Goal: Task Accomplishment & Management: Manage account settings

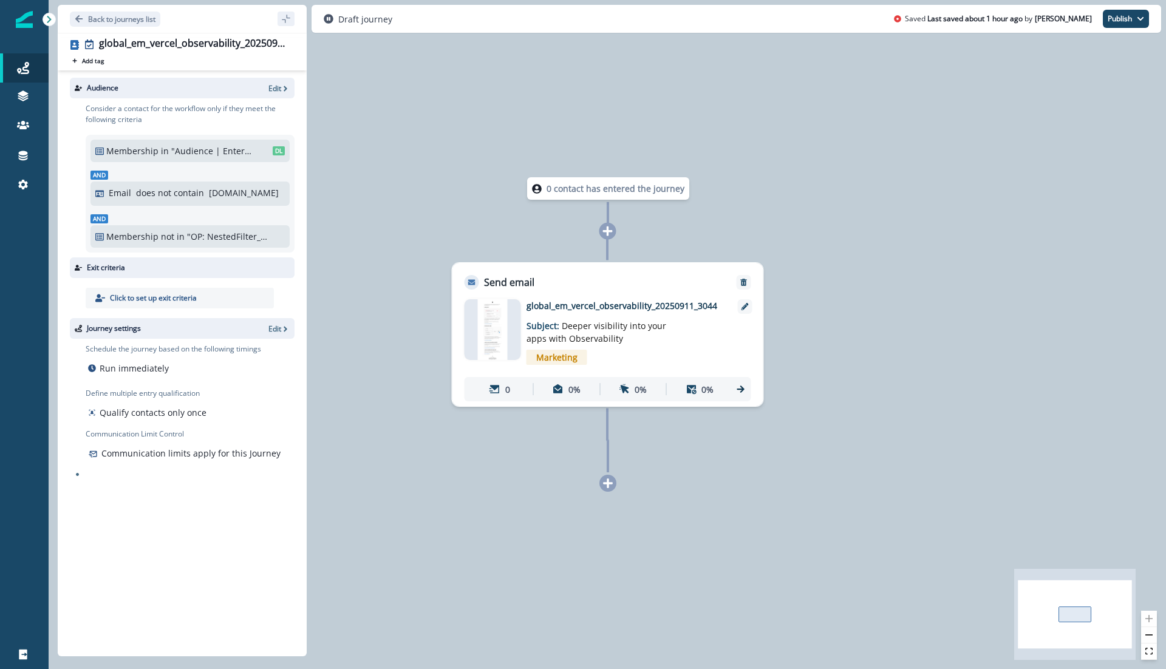
click at [490, 324] on img at bounding box center [493, 329] width 30 height 61
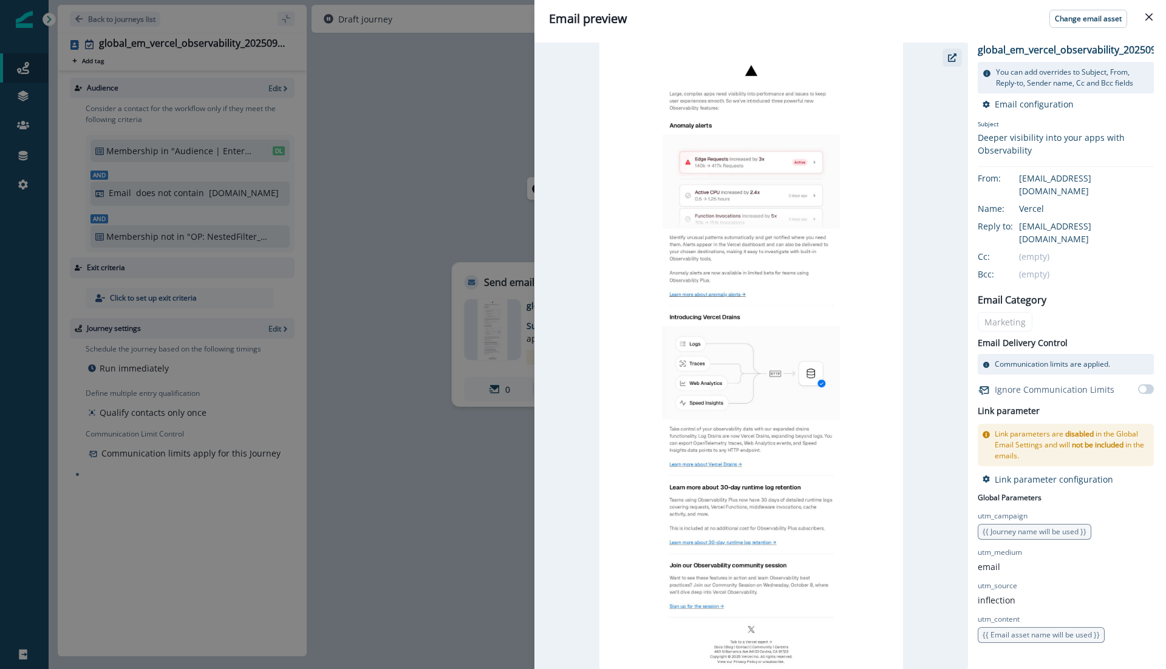
click at [954, 56] on icon "button" at bounding box center [952, 57] width 9 height 9
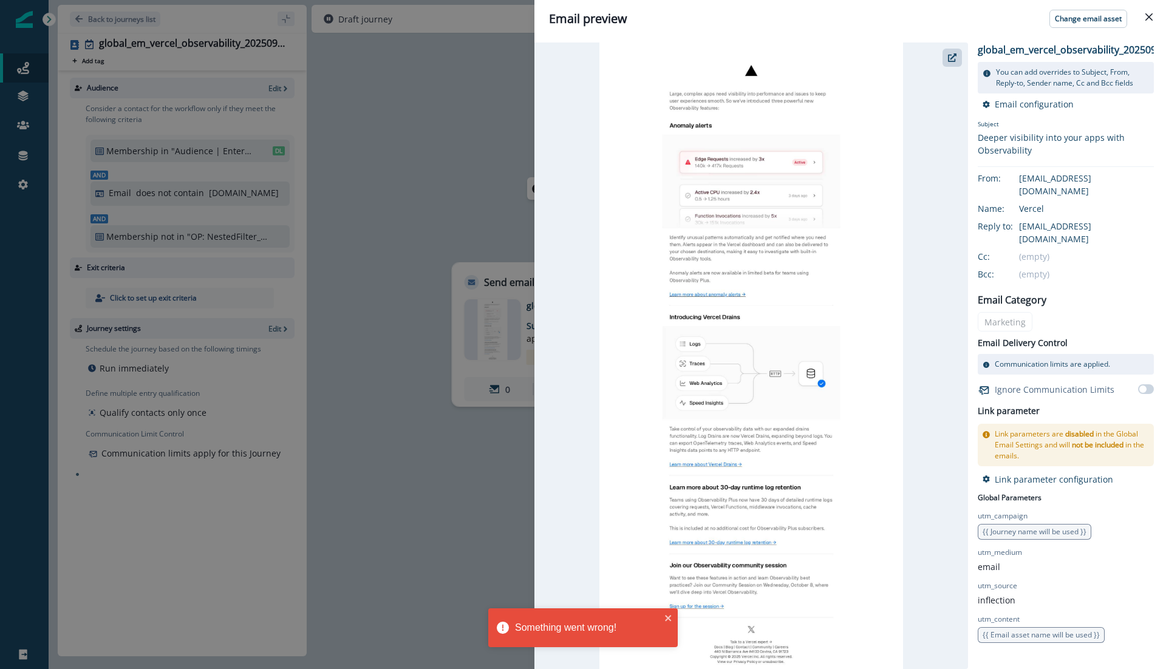
click at [417, 187] on div "Email preview Change email asset global_em_vercel_observability_20250911_3044 Y…" at bounding box center [583, 334] width 1166 height 669
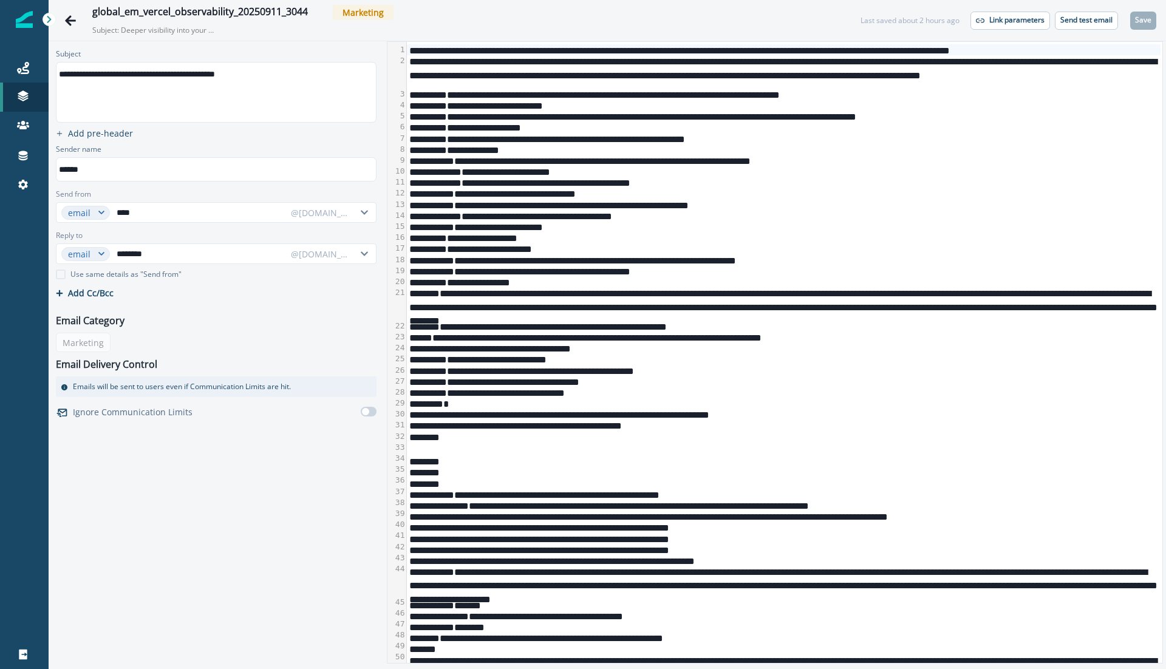
click at [510, 157] on div "**********" at bounding box center [784, 160] width 755 height 11
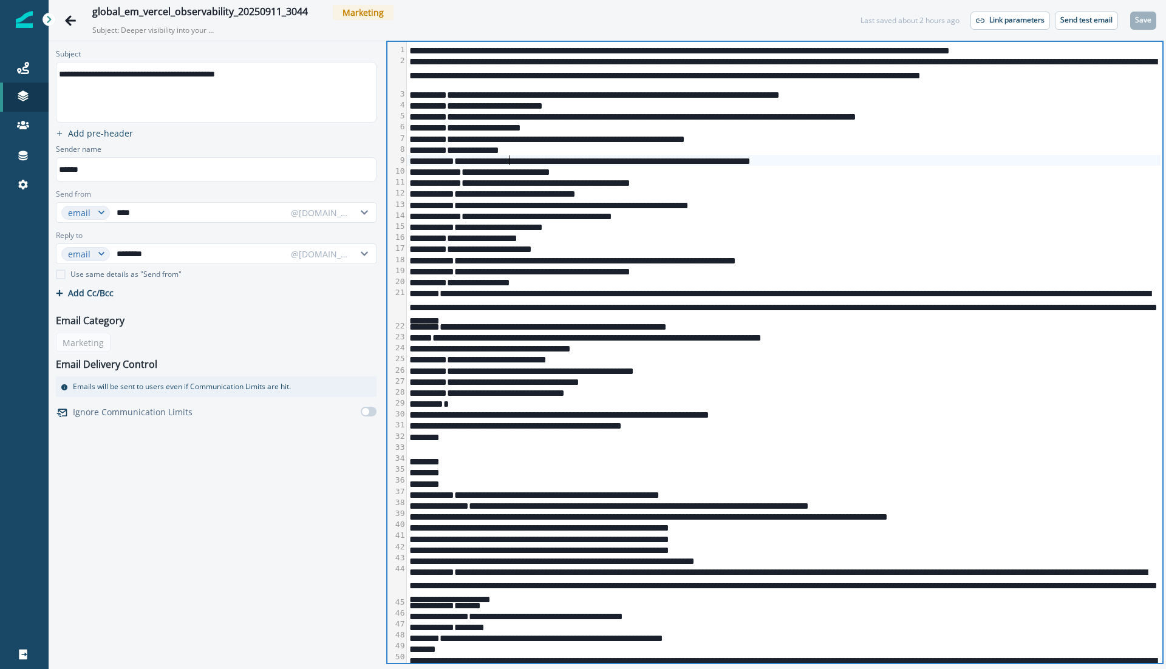
click at [502, 144] on div "*****" at bounding box center [784, 149] width 755 height 11
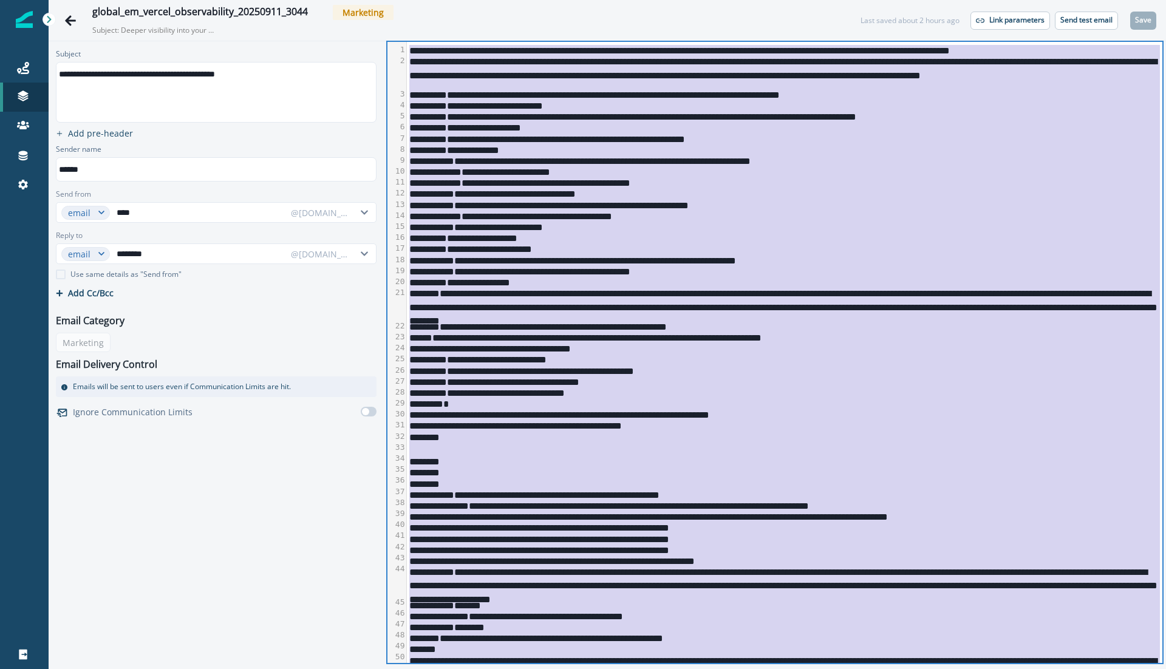
copy div "**********"
click at [536, 123] on div "**********" at bounding box center [784, 127] width 755 height 11
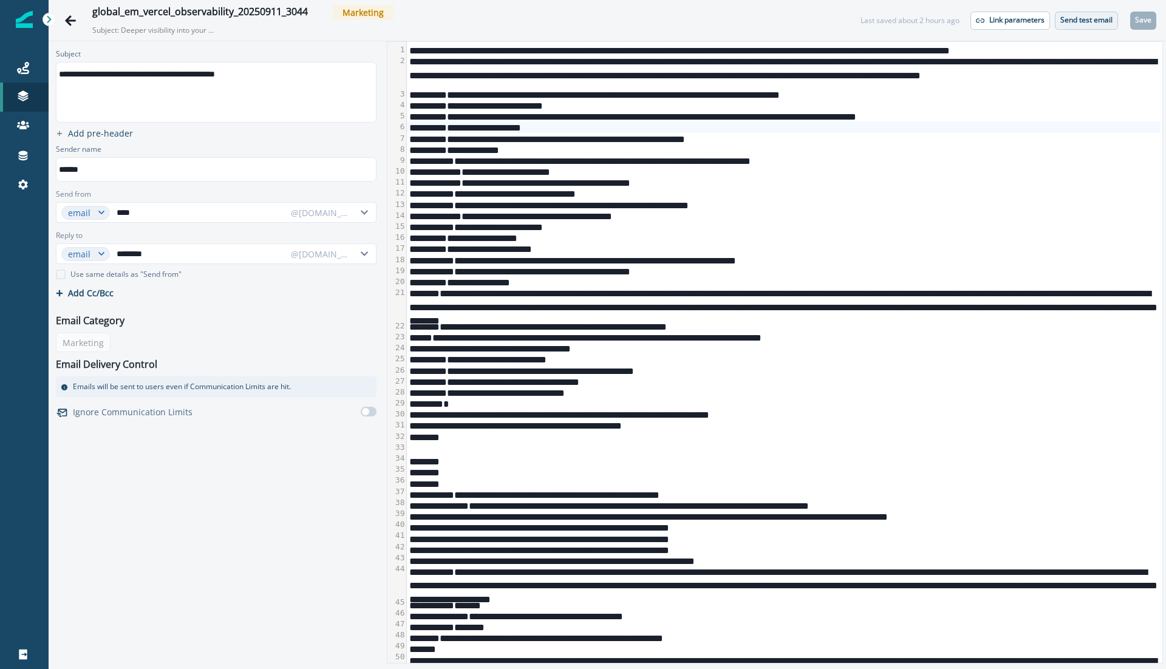
click at [1072, 13] on button "Send test email" at bounding box center [1086, 21] width 63 height 18
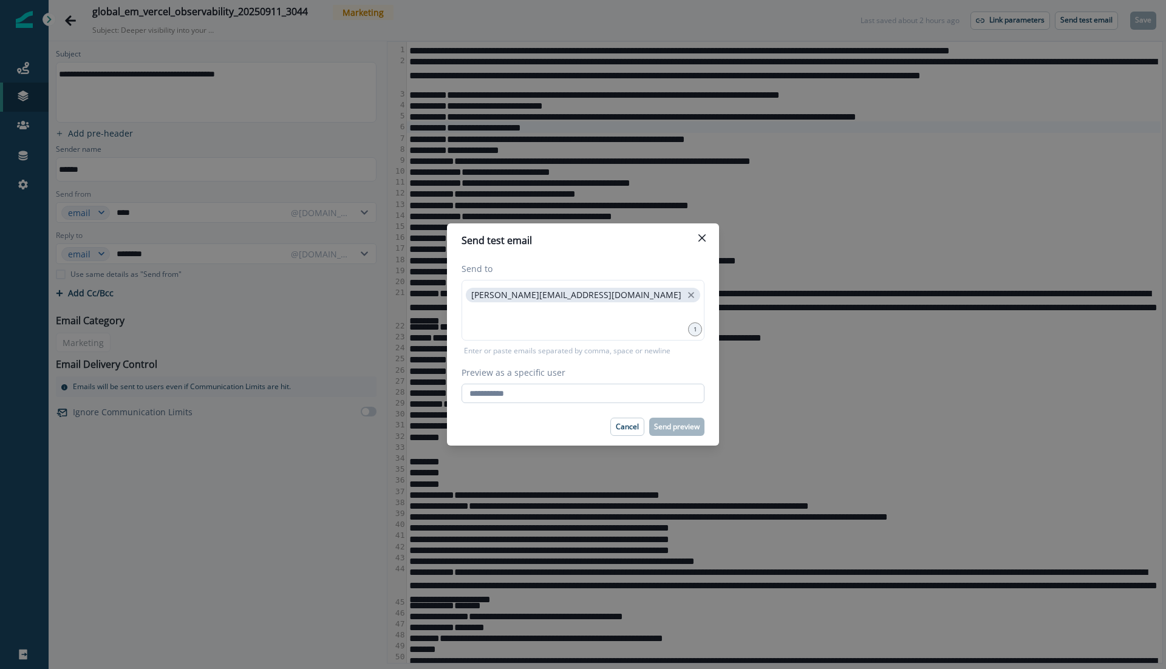
click at [520, 391] on input "Preview as a specific user" at bounding box center [583, 393] width 243 height 19
type input "**********"
click at [521, 435] on div "Cancel Send preview" at bounding box center [583, 427] width 243 height 18
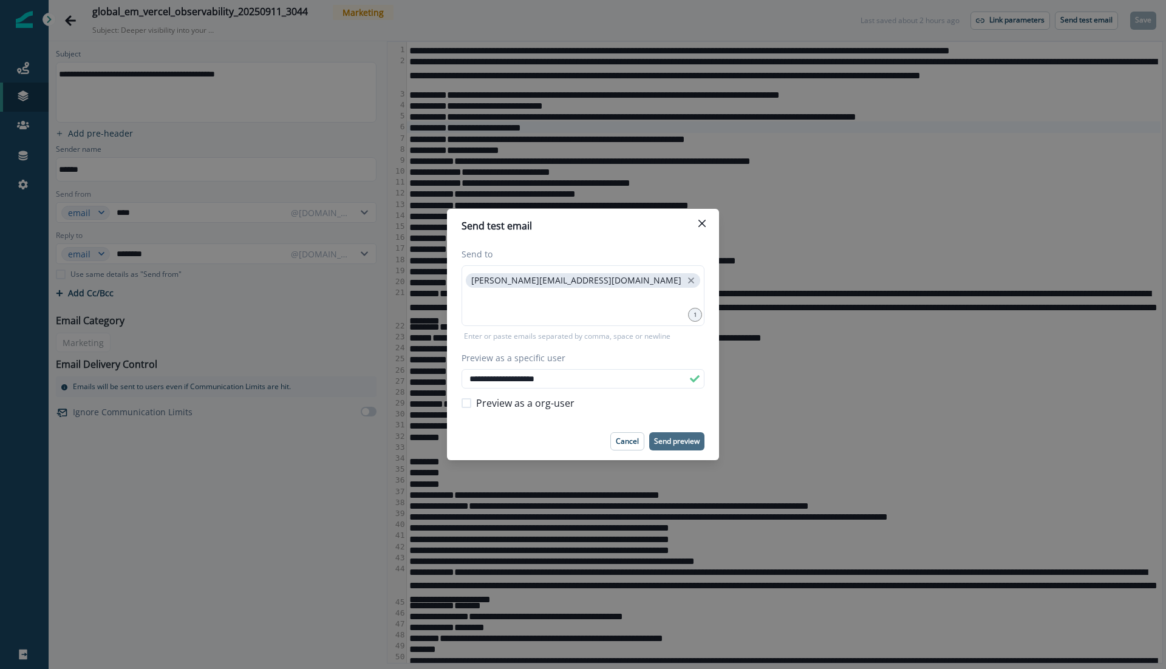
click at [673, 438] on p "Send preview" at bounding box center [677, 441] width 46 height 9
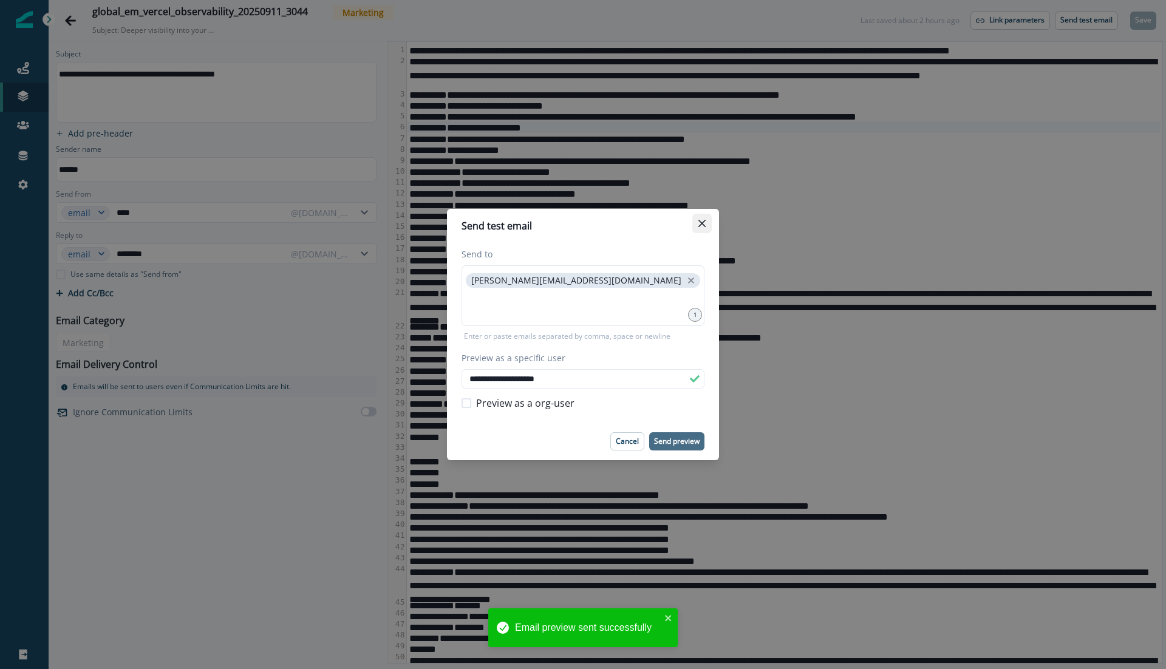
click at [703, 224] on icon "Close" at bounding box center [702, 223] width 7 height 7
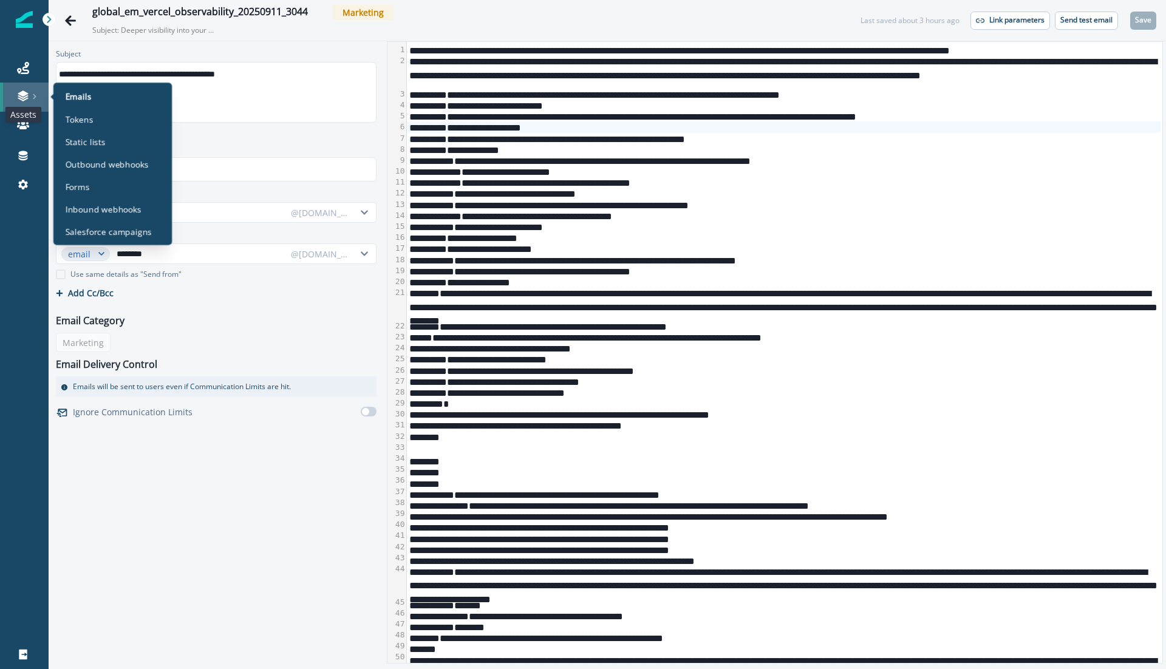
click at [21, 90] on icon at bounding box center [23, 96] width 12 height 12
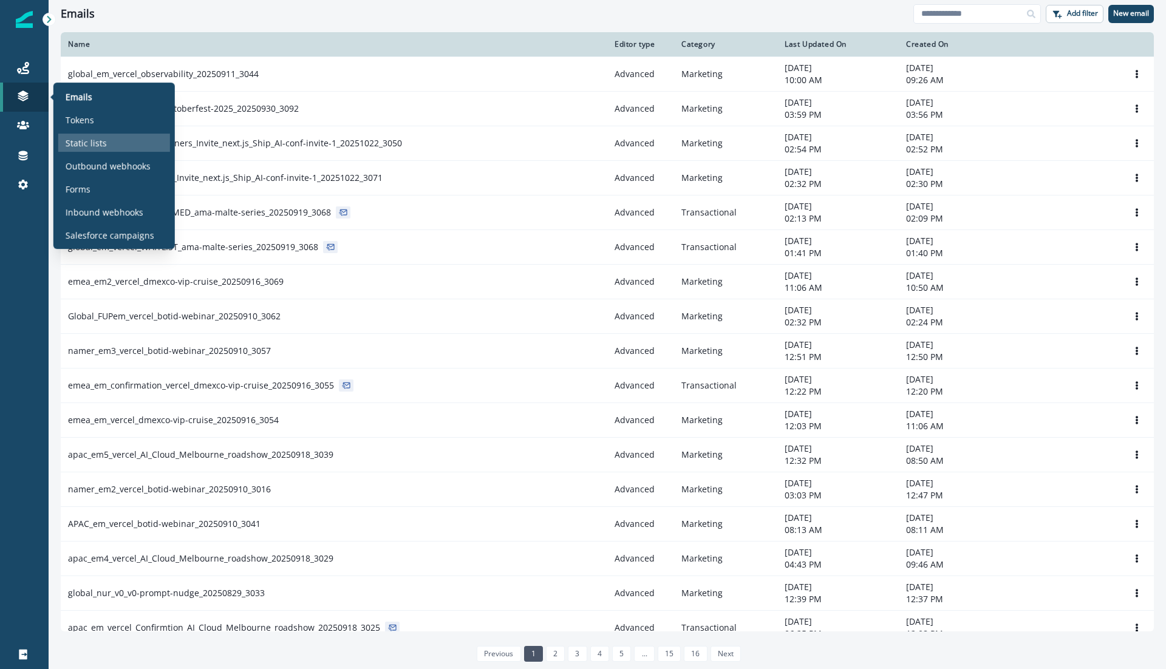
click at [95, 137] on p "Static lists" at bounding box center [86, 143] width 41 height 13
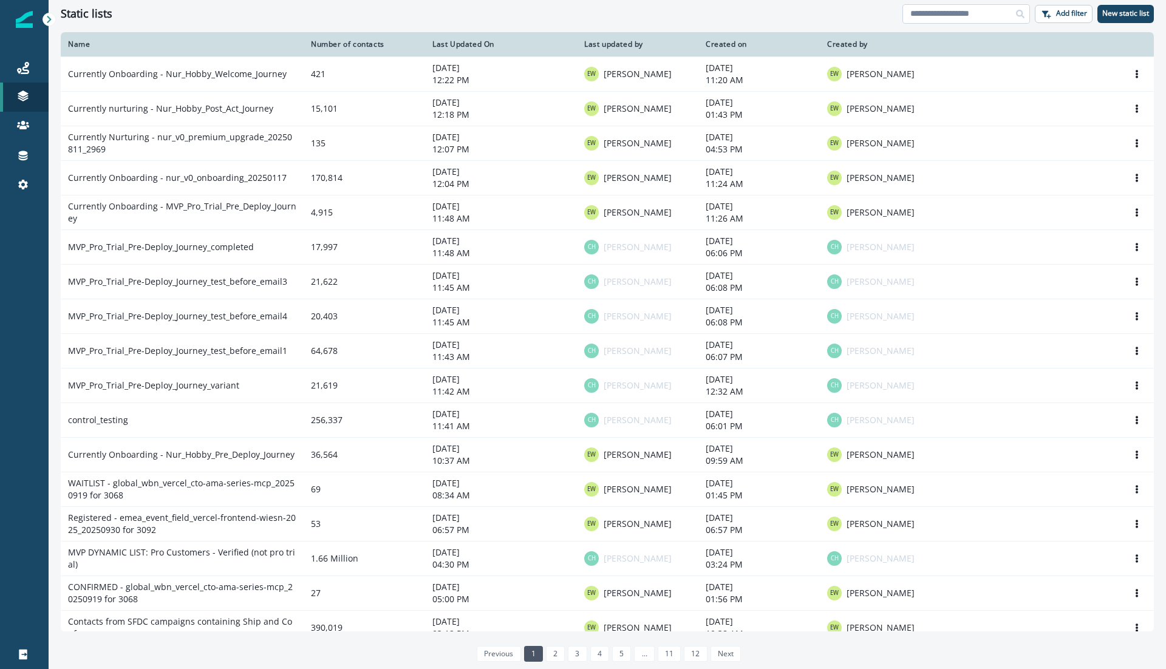
click at [973, 13] on input at bounding box center [967, 13] width 128 height 19
click at [30, 60] on link "Journeys" at bounding box center [24, 67] width 49 height 29
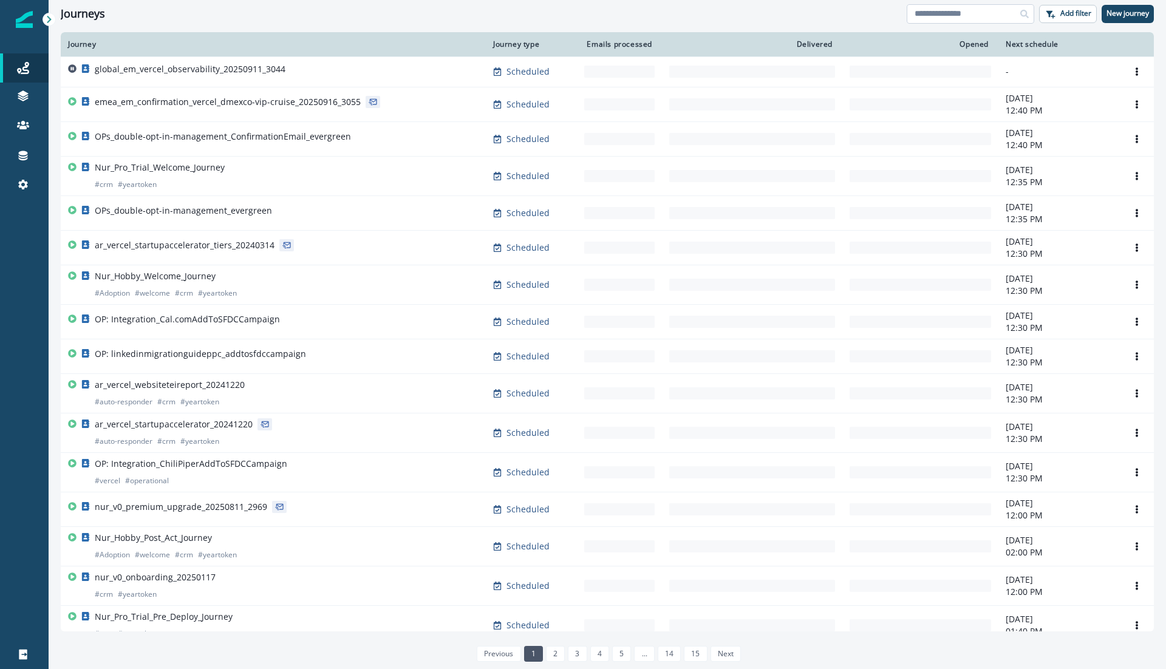
click at [952, 13] on input at bounding box center [971, 13] width 128 height 19
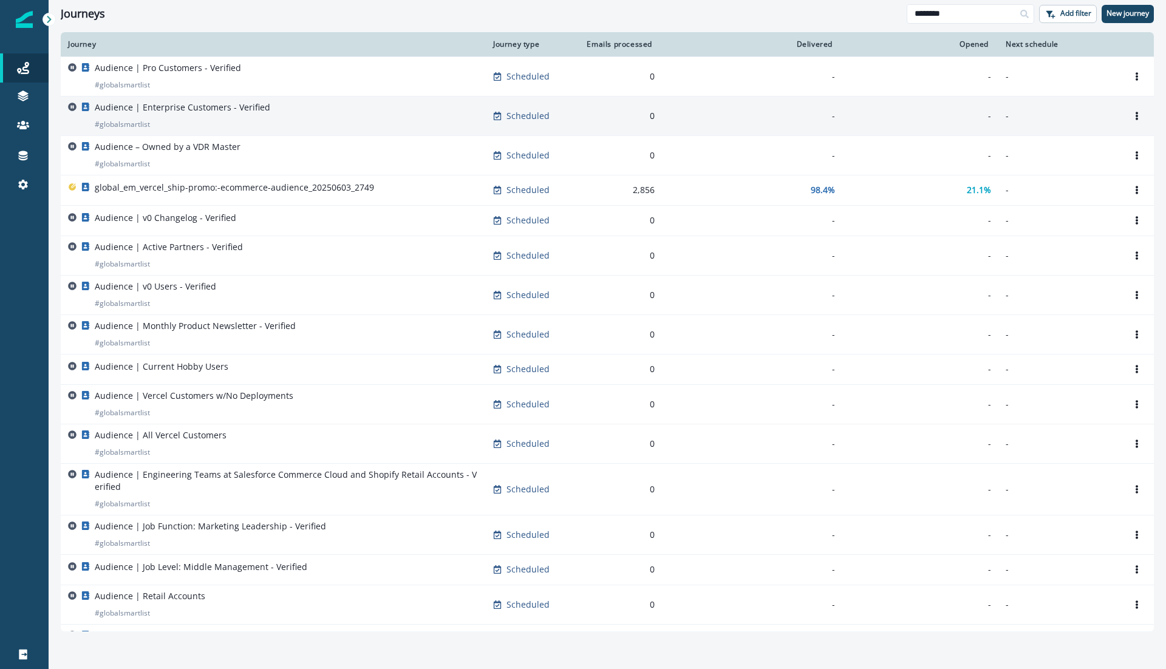
type input "********"
click at [180, 104] on p "Audience | Enterprise Customers - Verified" at bounding box center [183, 107] width 176 height 12
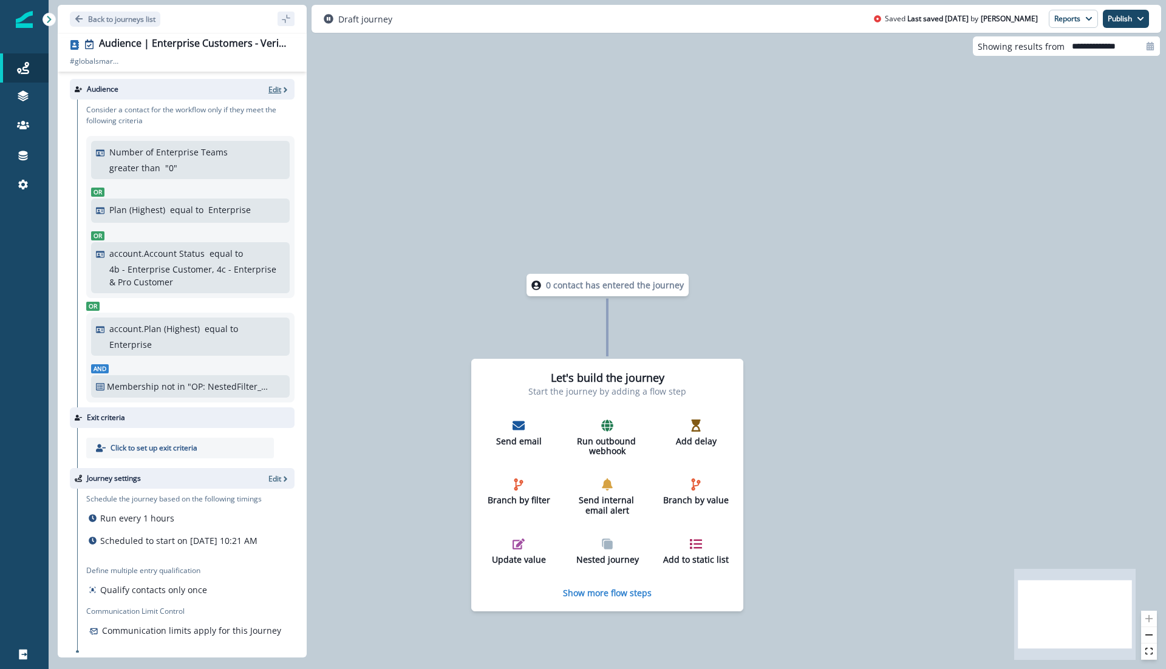
click at [277, 88] on p "Edit" at bounding box center [275, 89] width 13 height 10
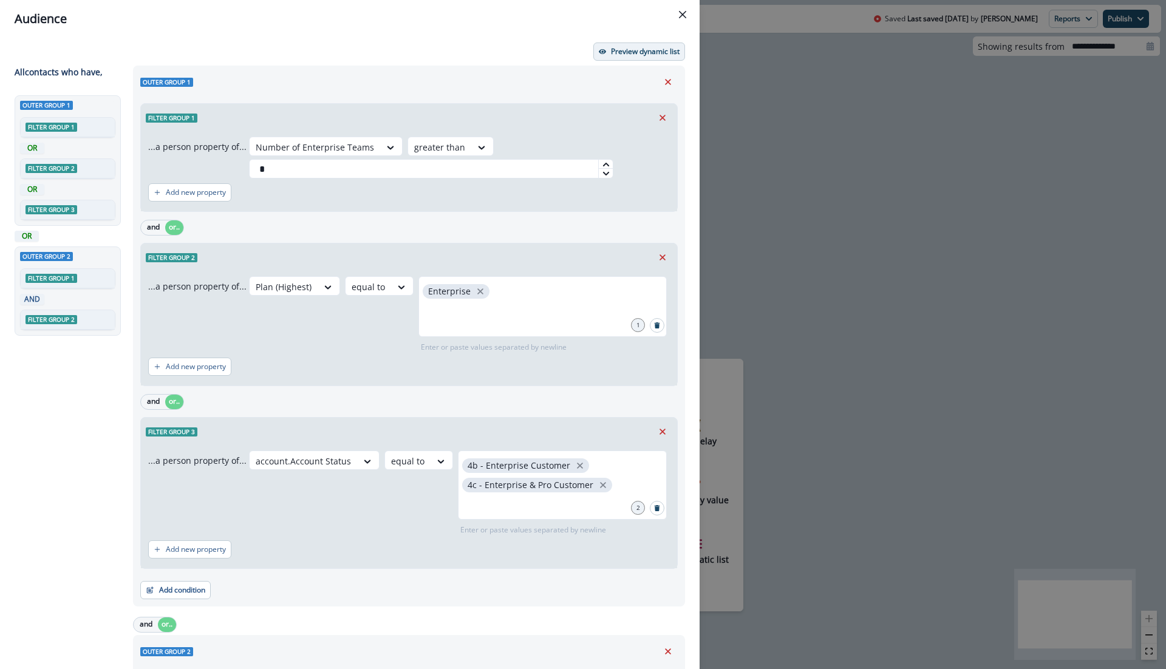
click at [647, 52] on p "Preview dynamic list" at bounding box center [645, 51] width 69 height 9
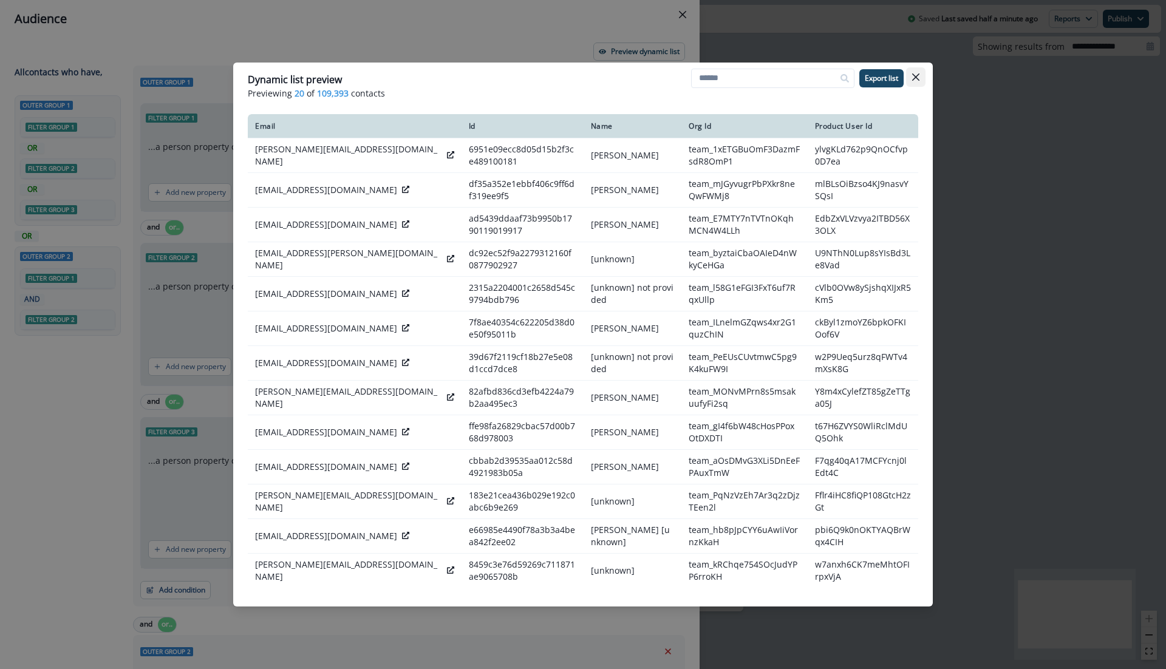
click at [911, 76] on button "Close" at bounding box center [915, 76] width 19 height 19
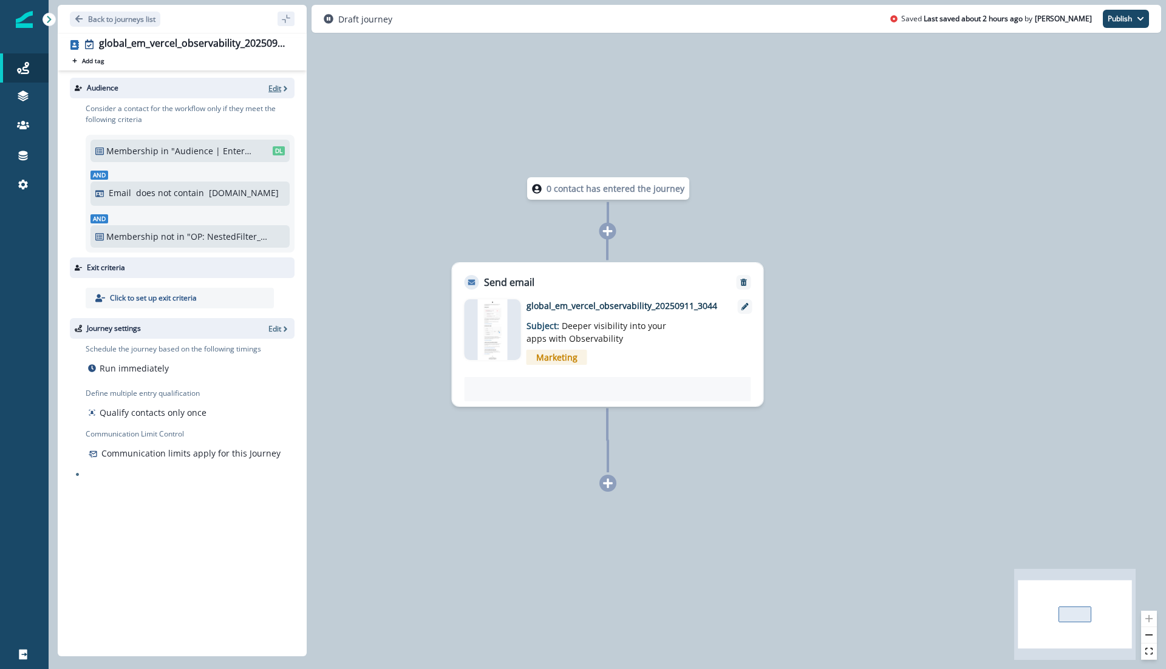
click at [276, 91] on p "Edit" at bounding box center [275, 88] width 13 height 10
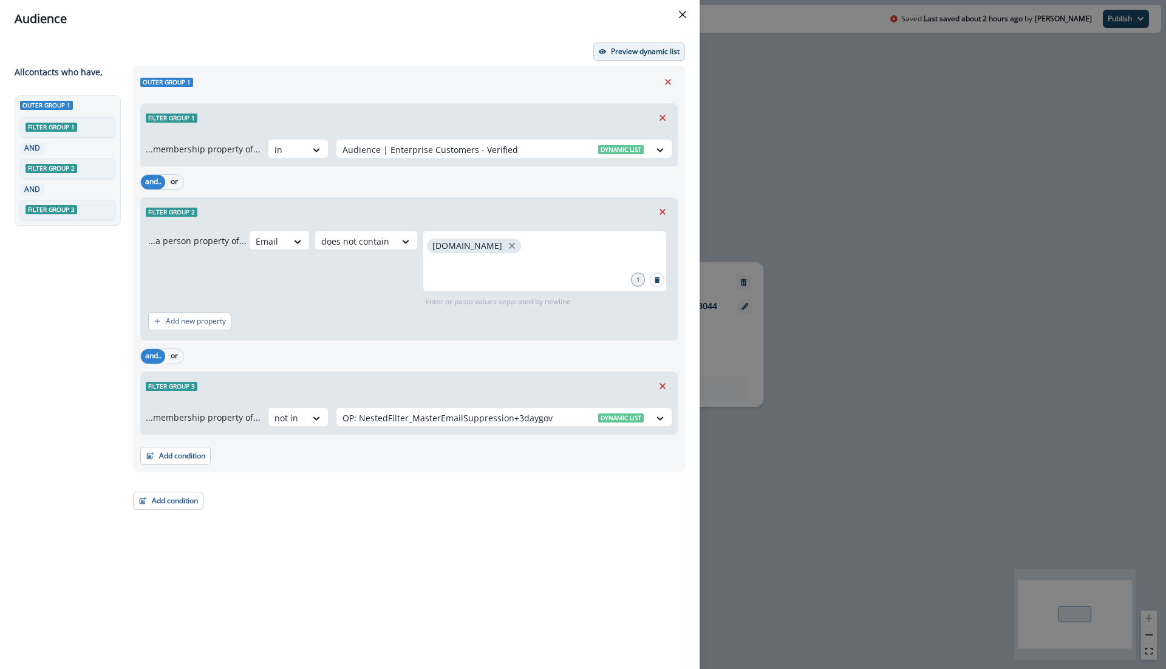
click at [618, 49] on p "Preview dynamic list" at bounding box center [645, 51] width 69 height 9
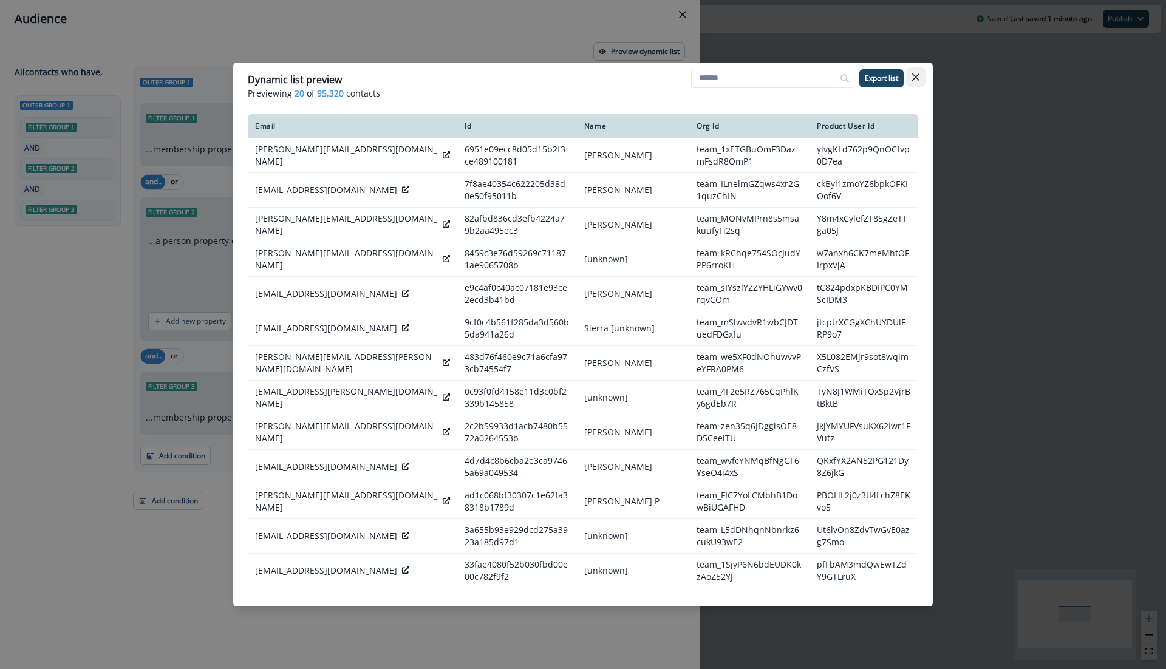
click at [918, 76] on icon "Close" at bounding box center [915, 77] width 7 height 7
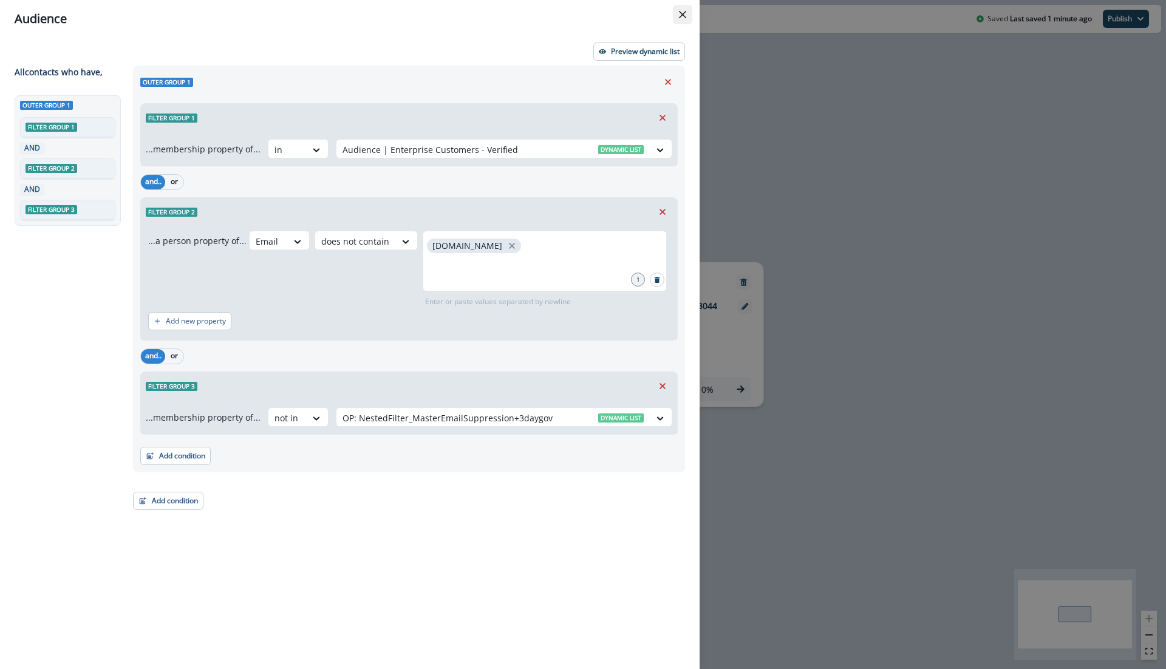
click at [680, 13] on icon "Close" at bounding box center [682, 14] width 7 height 7
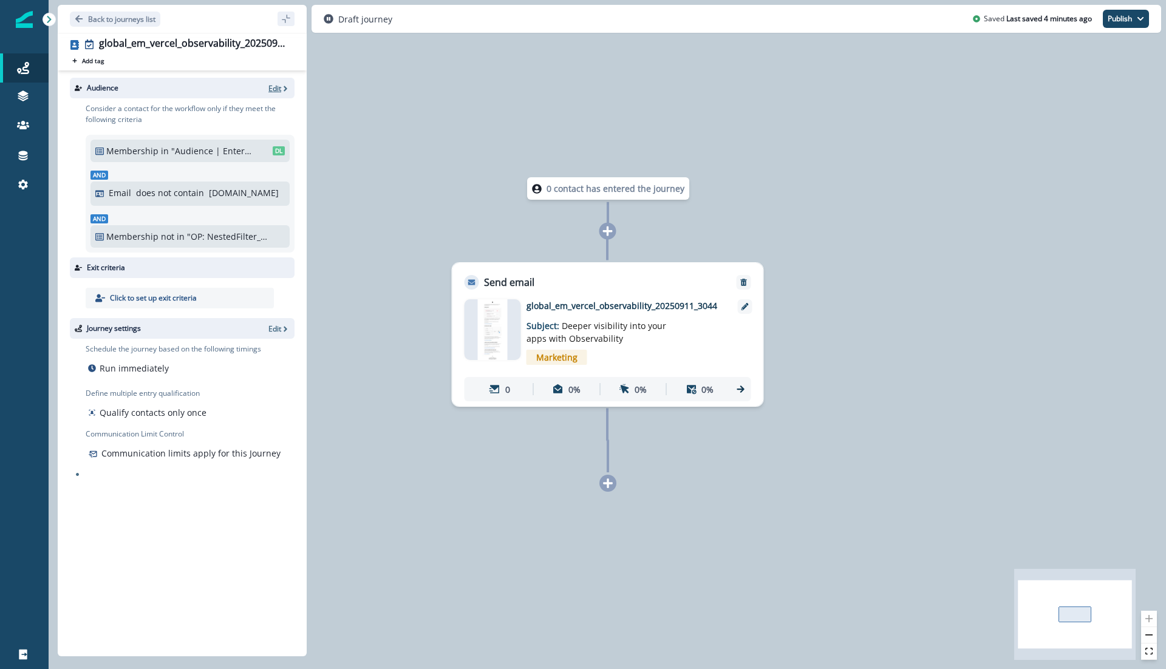
click at [275, 86] on p "Edit" at bounding box center [275, 88] width 13 height 10
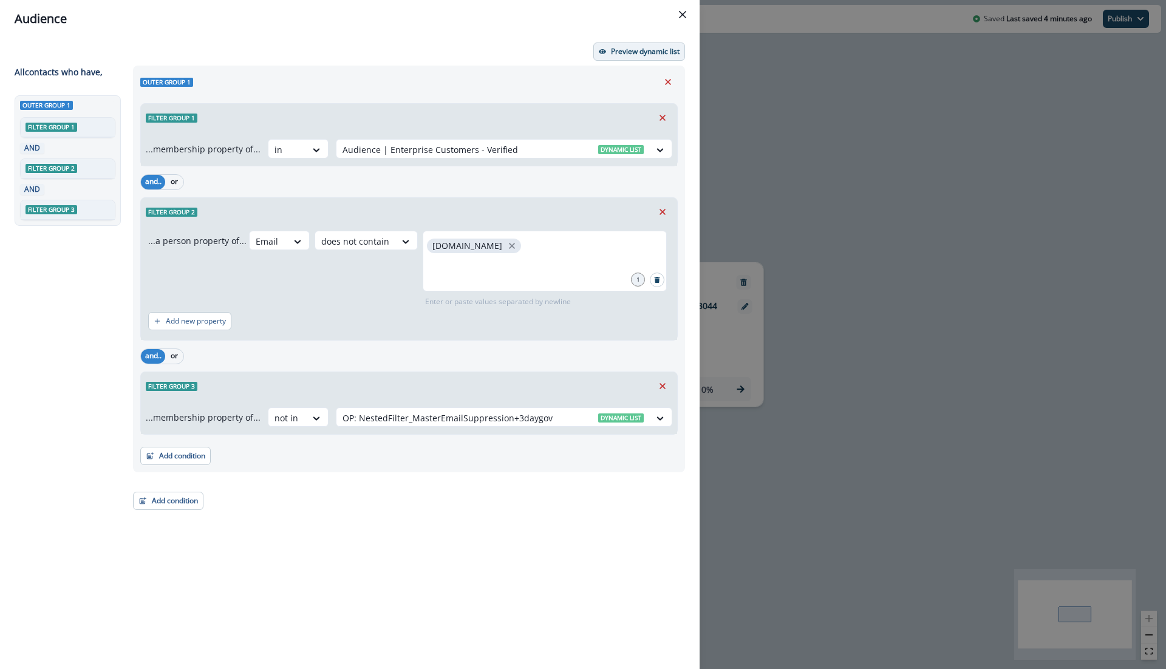
click at [642, 49] on p "Preview dynamic list" at bounding box center [645, 51] width 69 height 9
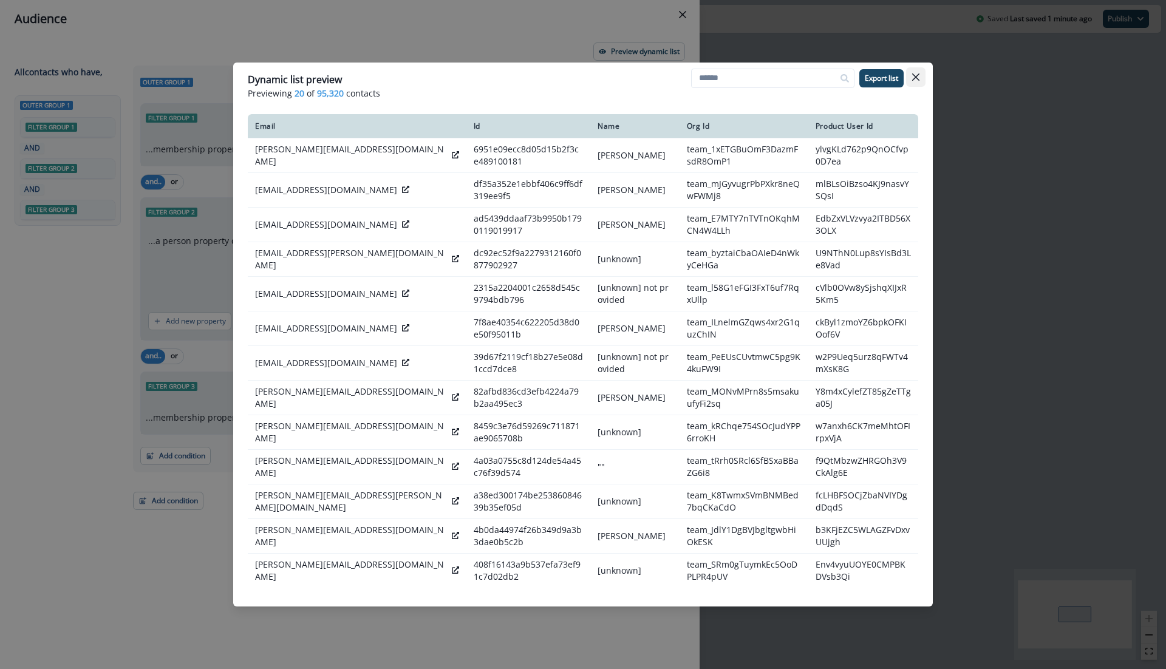
click at [920, 74] on button "Close" at bounding box center [915, 76] width 19 height 19
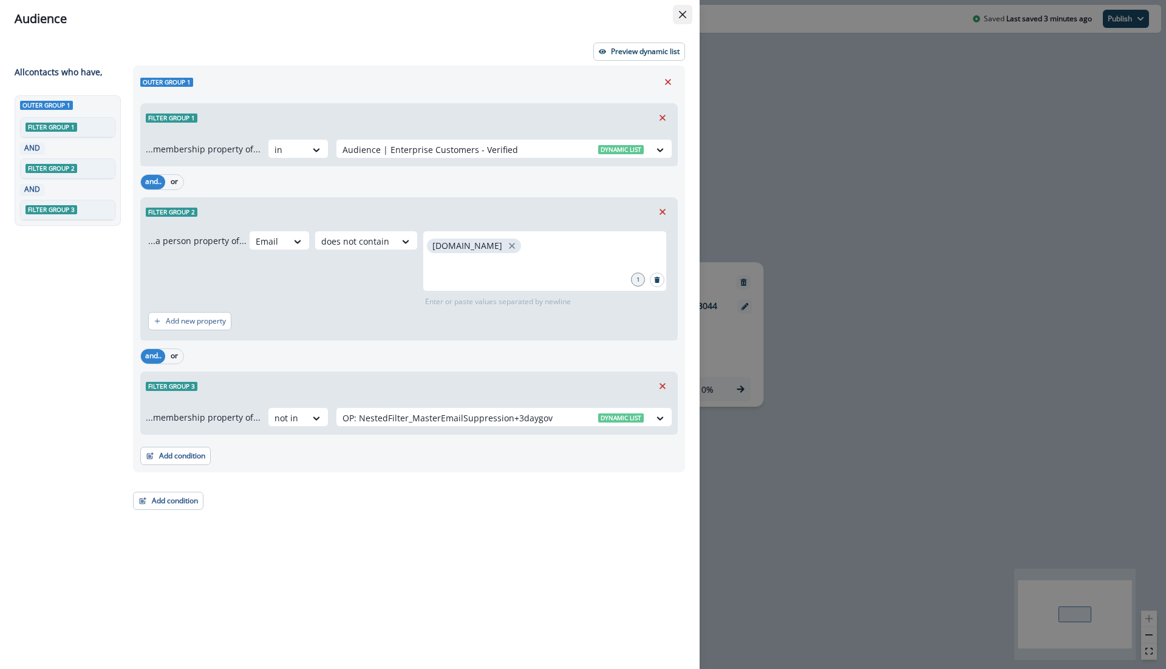
click at [685, 8] on button "Close" at bounding box center [682, 14] width 19 height 19
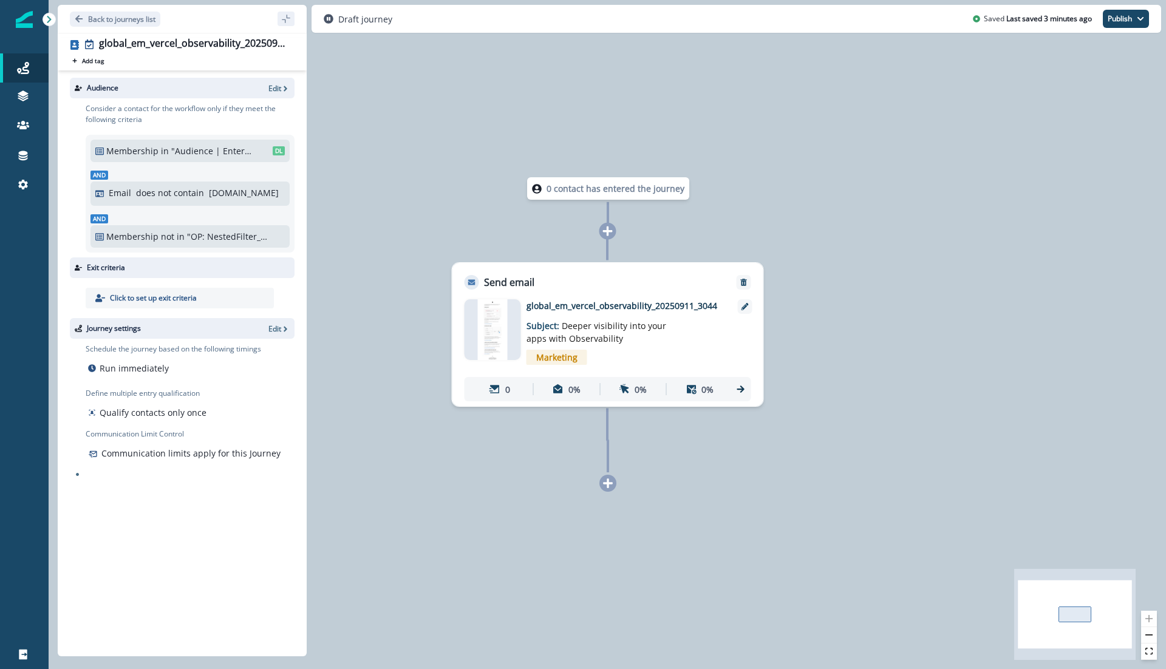
click at [494, 317] on img at bounding box center [493, 329] width 30 height 61
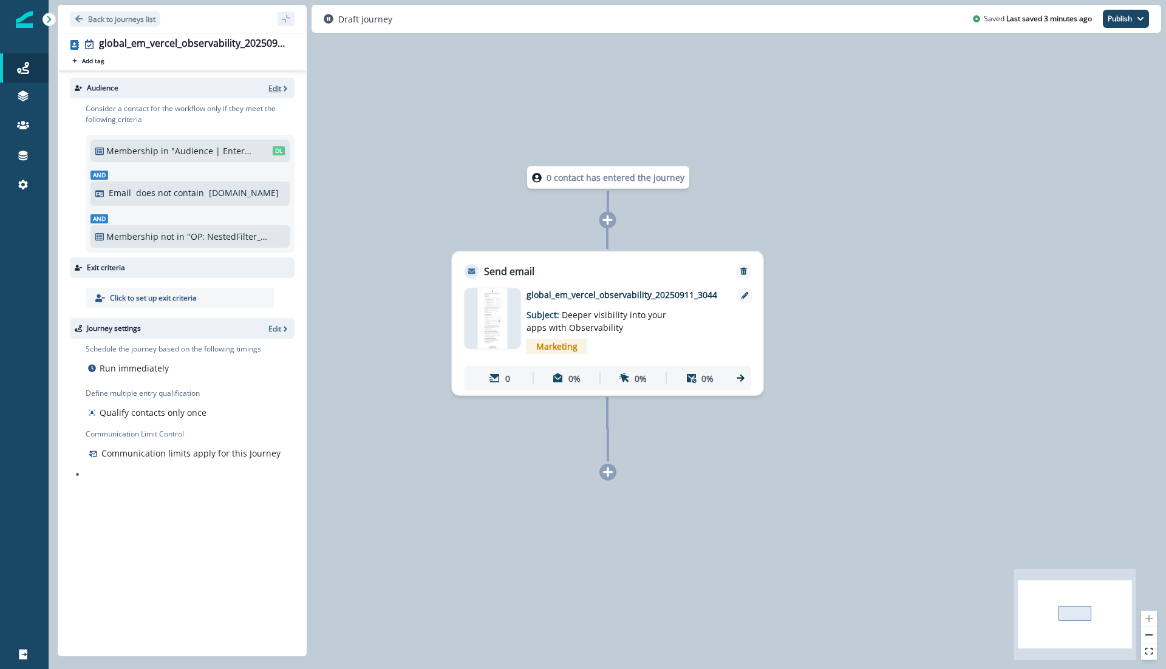
click at [276, 90] on p "Edit" at bounding box center [275, 88] width 13 height 10
click at [1141, 24] on button "Publish" at bounding box center [1126, 19] width 46 height 18
click at [1083, 48] on button "as active journey" at bounding box center [1081, 49] width 135 height 22
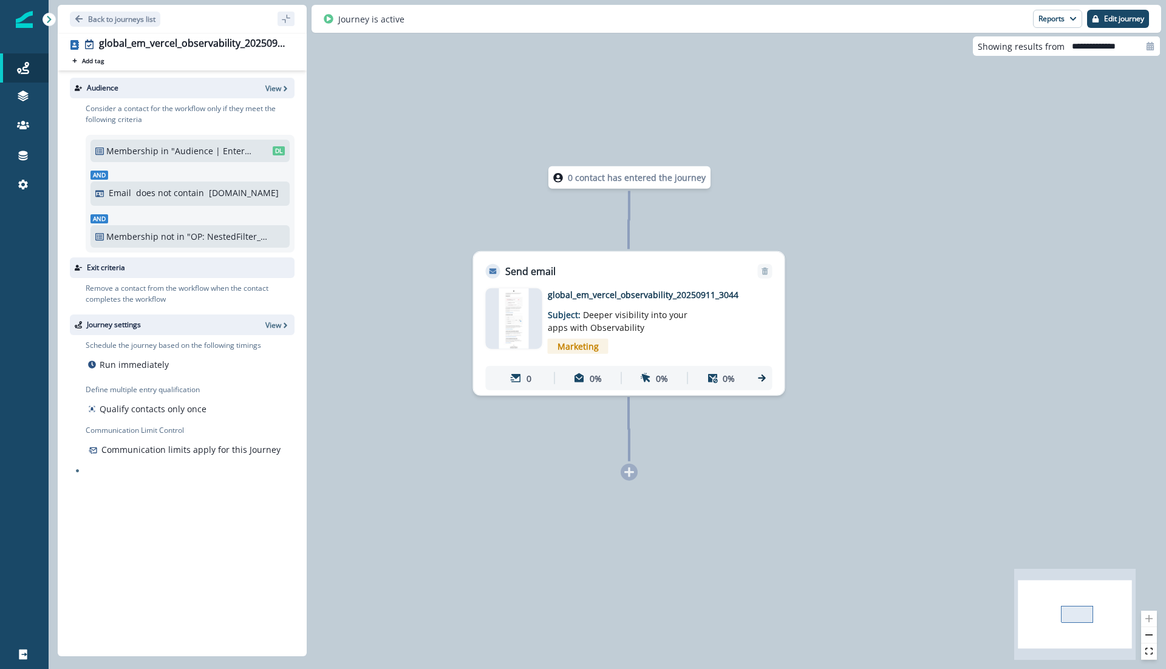
click at [1045, 9] on div "Journey is active Reports Email Report Journey Member Report Edit journey" at bounding box center [737, 19] width 850 height 28
click at [1048, 16] on button "Reports" at bounding box center [1057, 19] width 49 height 18
click at [1018, 39] on button "Email Report" at bounding box center [1012, 49] width 137 height 22
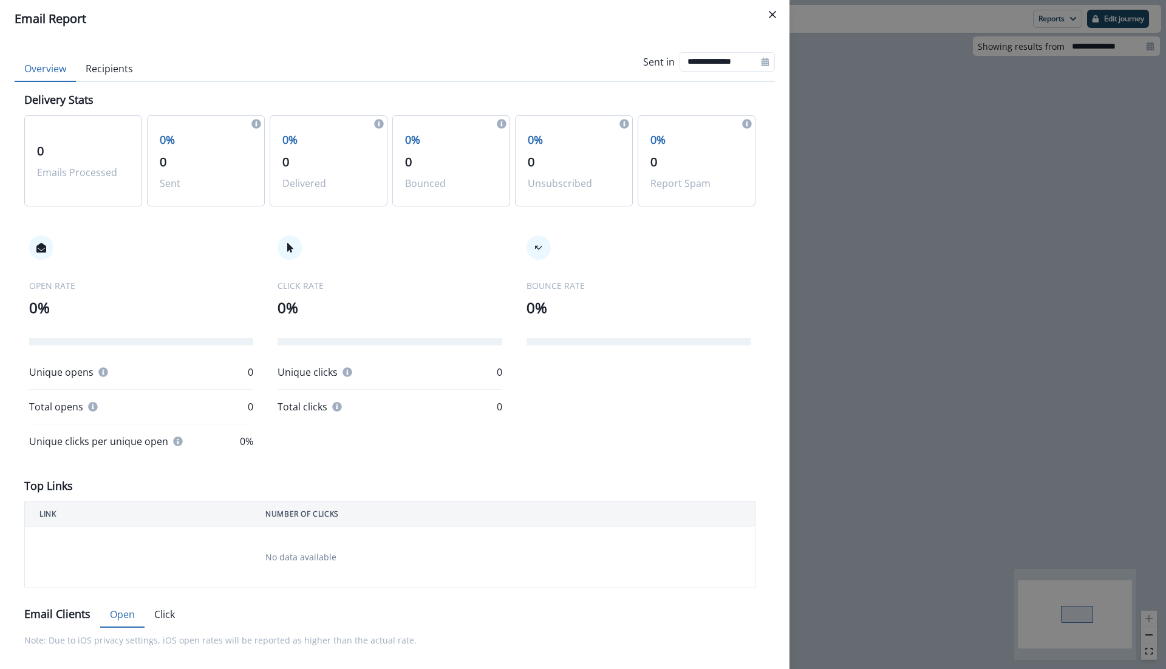
click at [127, 70] on button "Recipients" at bounding box center [109, 69] width 67 height 26
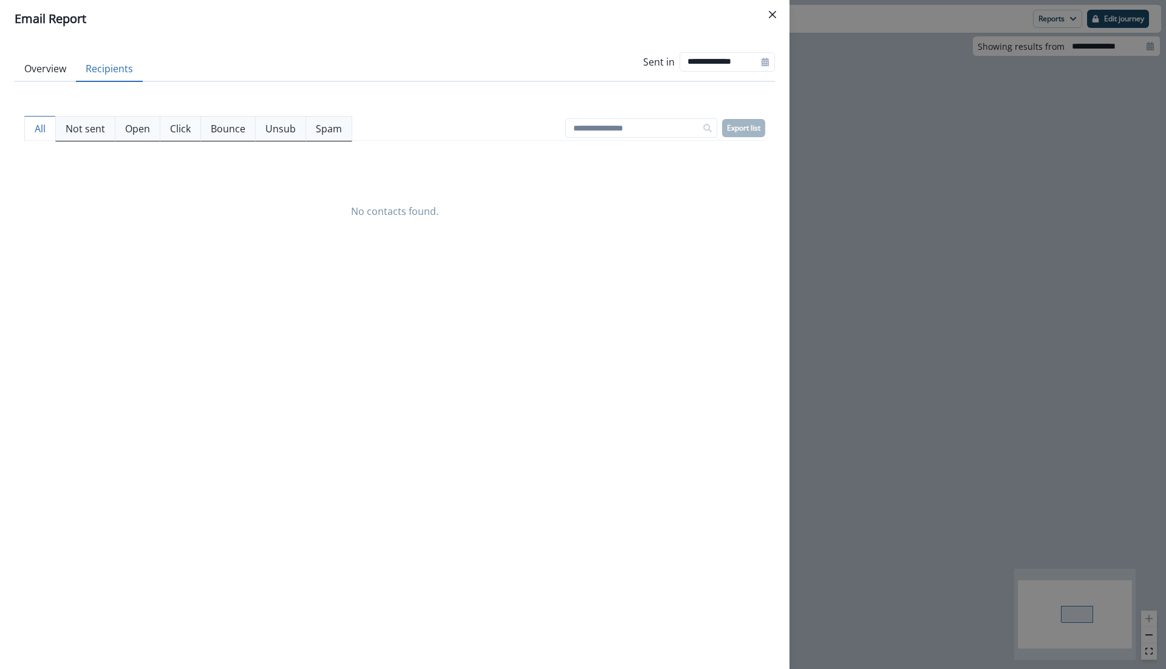
click at [38, 63] on button "Overview" at bounding box center [45, 69] width 61 height 26
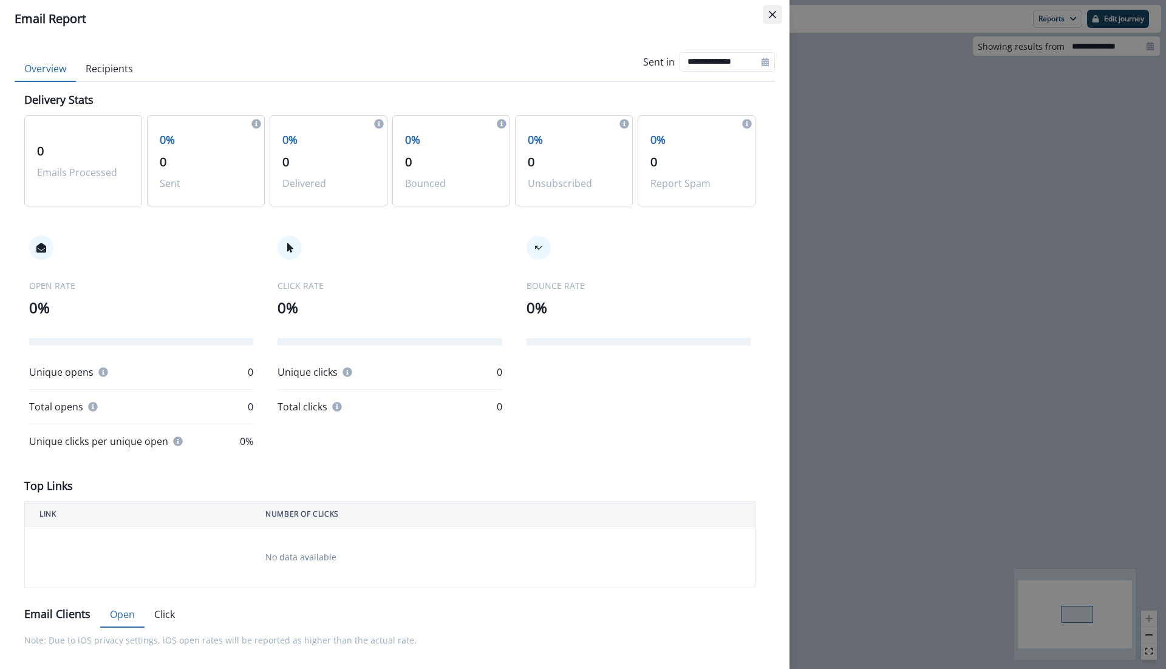
click at [777, 18] on button "Close" at bounding box center [772, 14] width 19 height 19
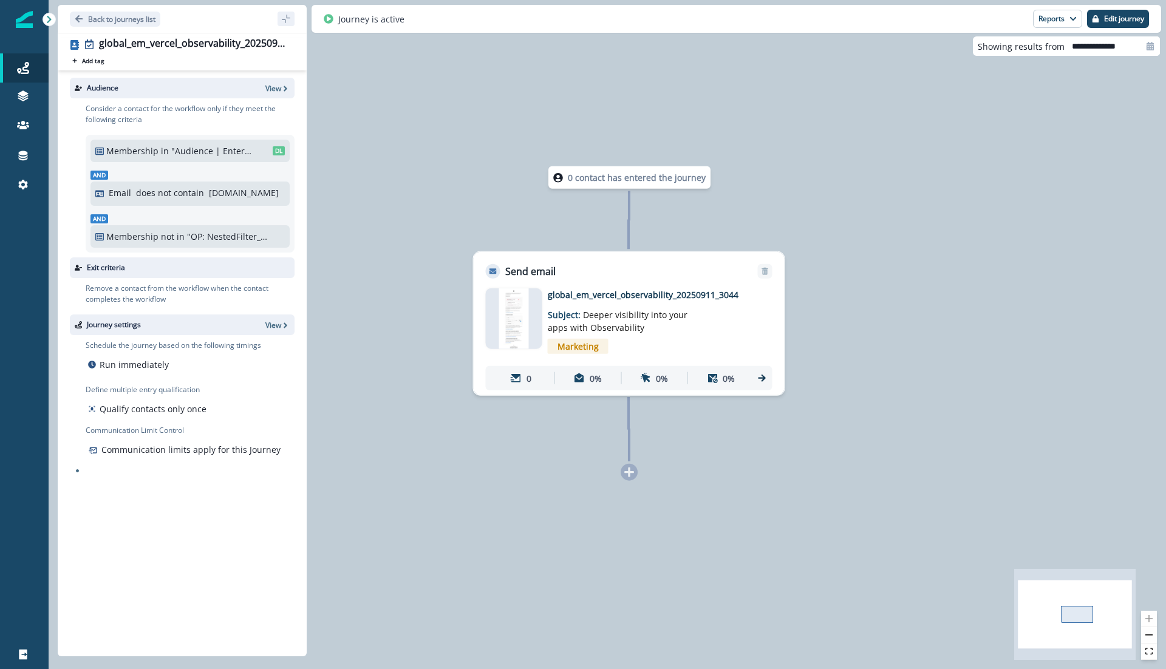
click at [508, 312] on img at bounding box center [514, 319] width 30 height 61
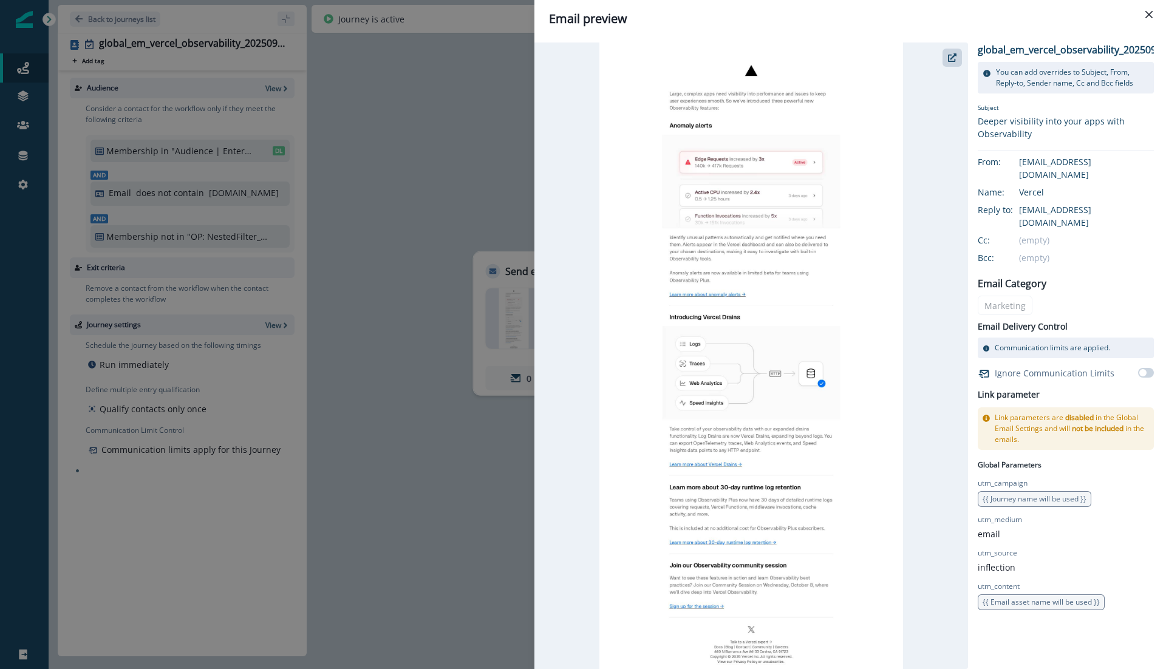
click at [412, 168] on div "Email preview global_em_vercel_observability_20250911_3044 You can add override…" at bounding box center [583, 334] width 1166 height 669
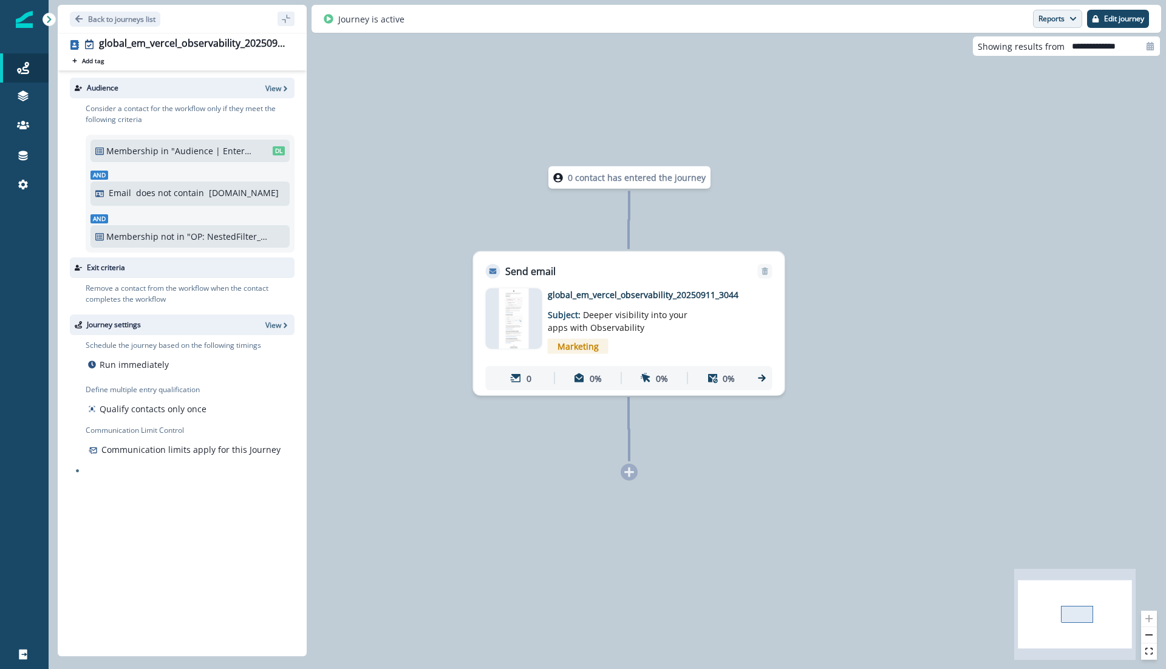
click at [1058, 27] on button "Reports" at bounding box center [1057, 19] width 49 height 18
click at [1034, 41] on button "Email Report" at bounding box center [1012, 49] width 137 height 22
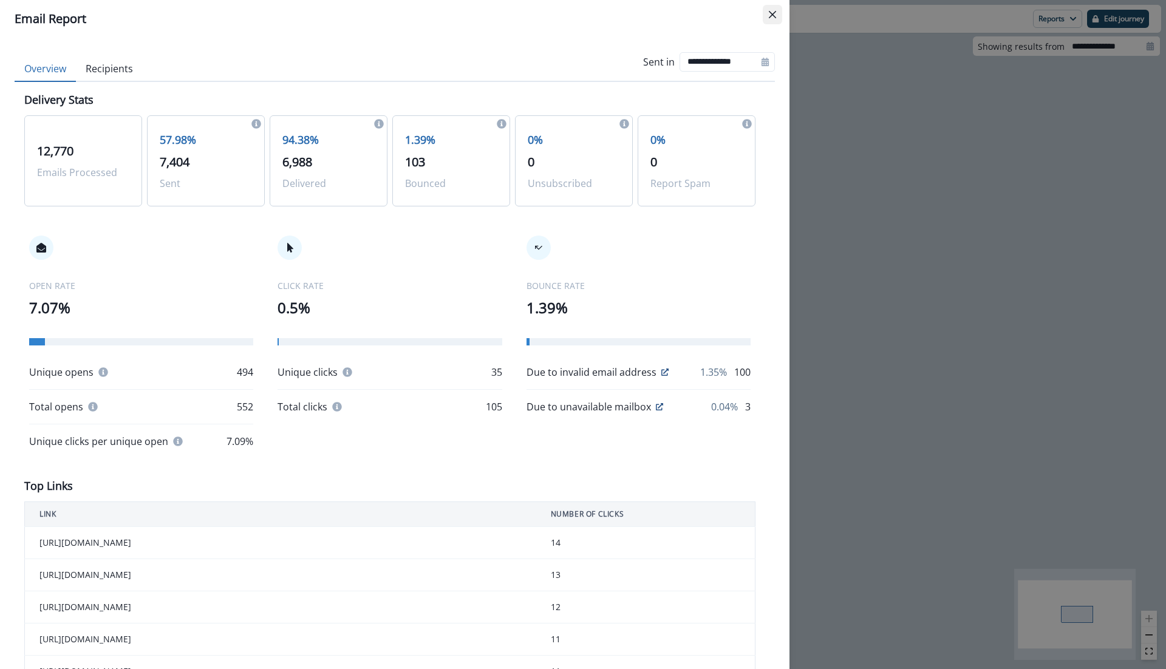
click at [777, 13] on button "Close" at bounding box center [772, 14] width 19 height 19
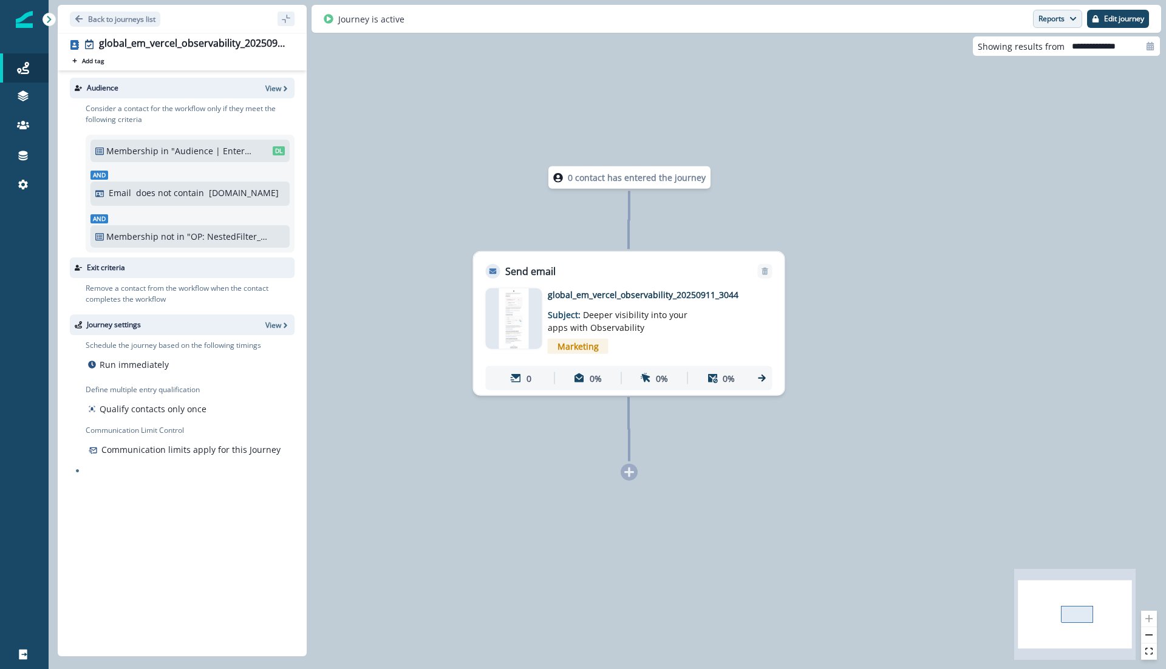
click at [1048, 10] on button "Reports" at bounding box center [1057, 19] width 49 height 18
click at [998, 41] on button "Email Report" at bounding box center [1012, 49] width 137 height 22
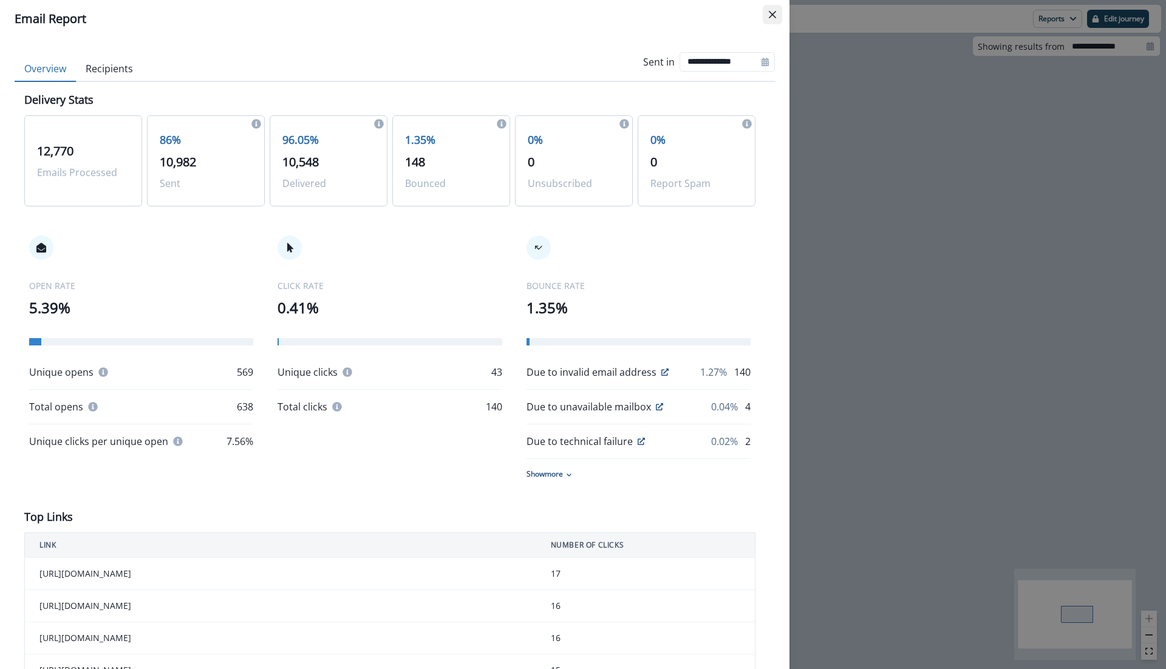
click at [764, 10] on button "Close" at bounding box center [772, 14] width 19 height 19
